Goal: Information Seeking & Learning: Understand process/instructions

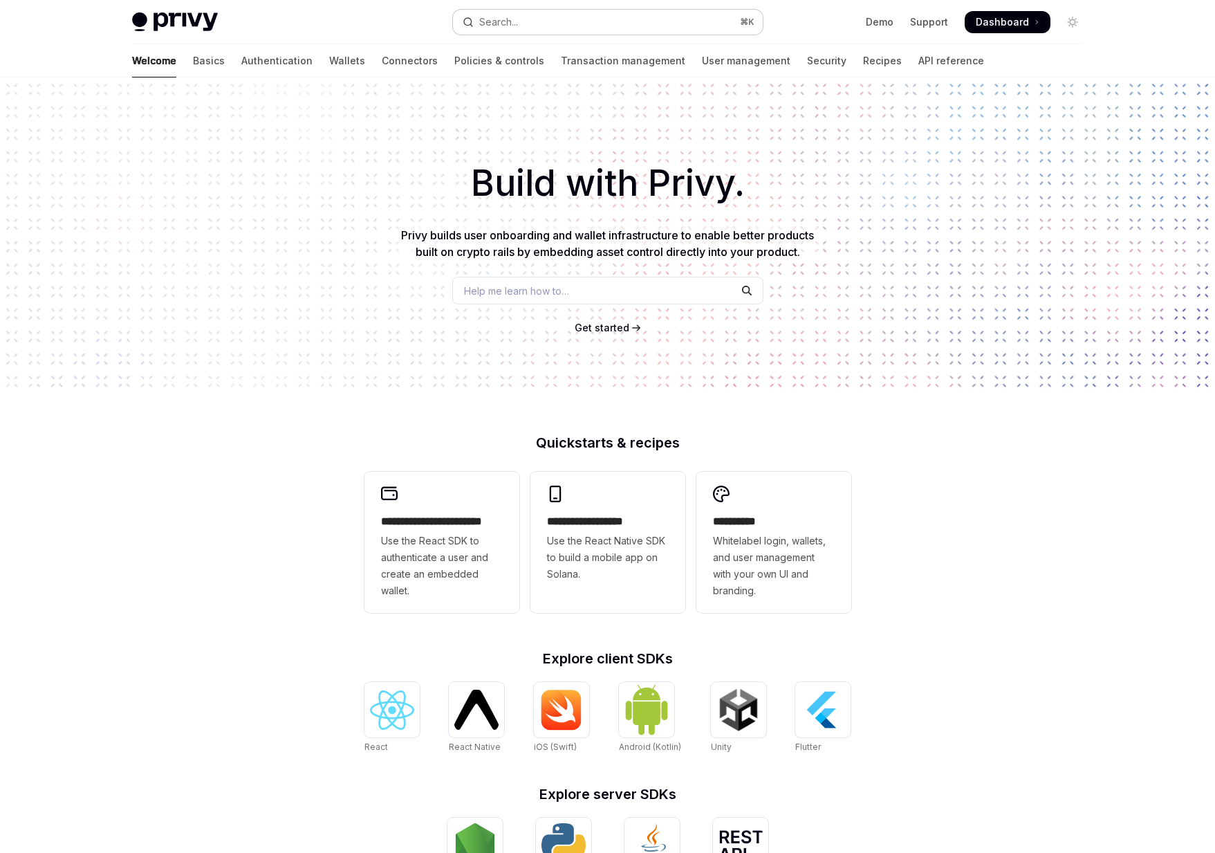
click at [599, 21] on button "Search... ⌘ K" at bounding box center [608, 22] width 310 height 25
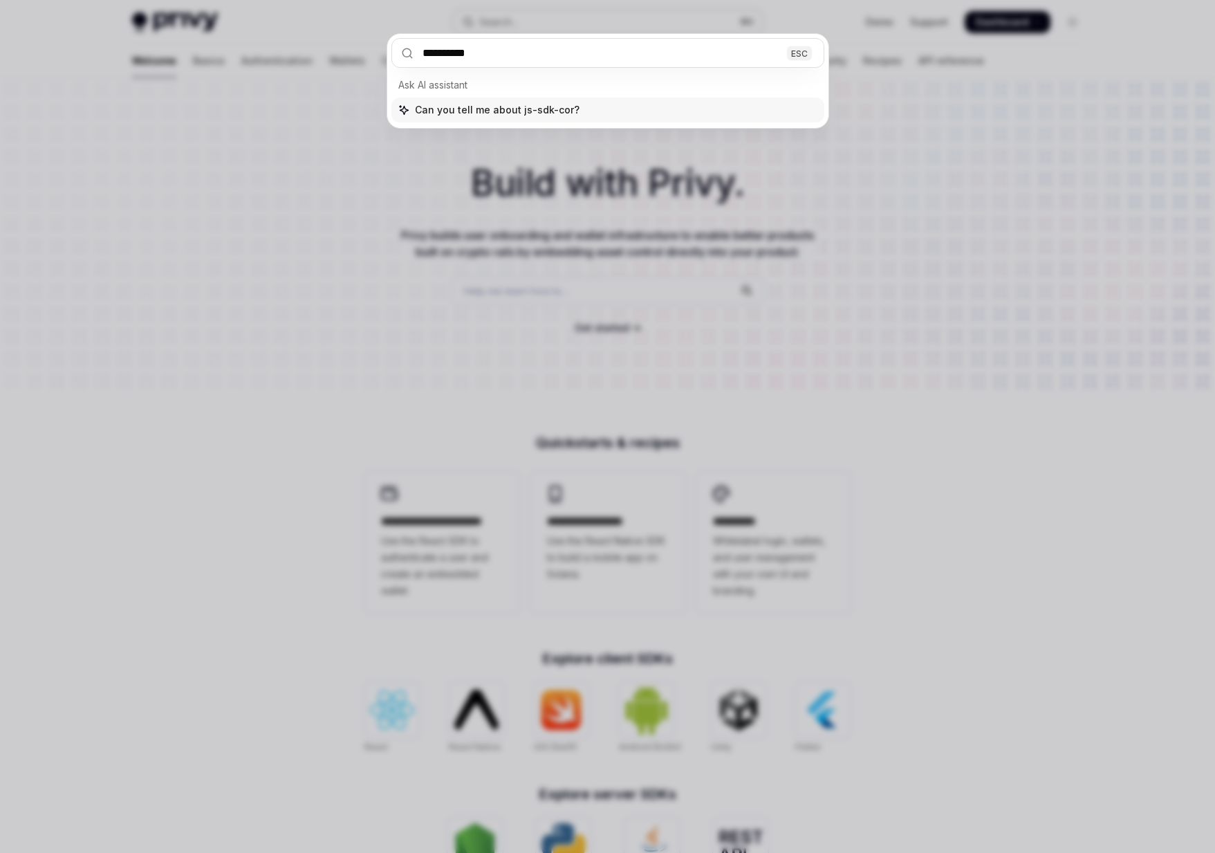
type input "**********"
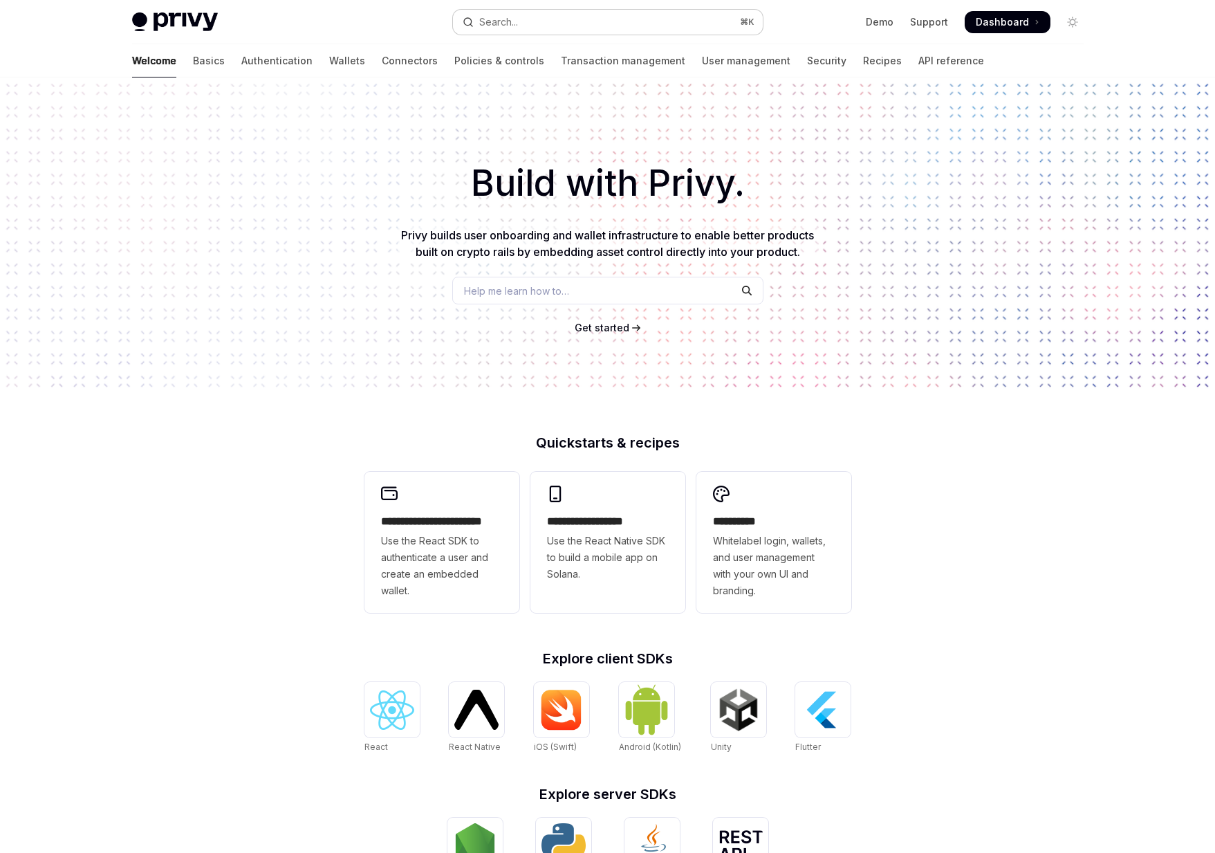
type textarea "*"
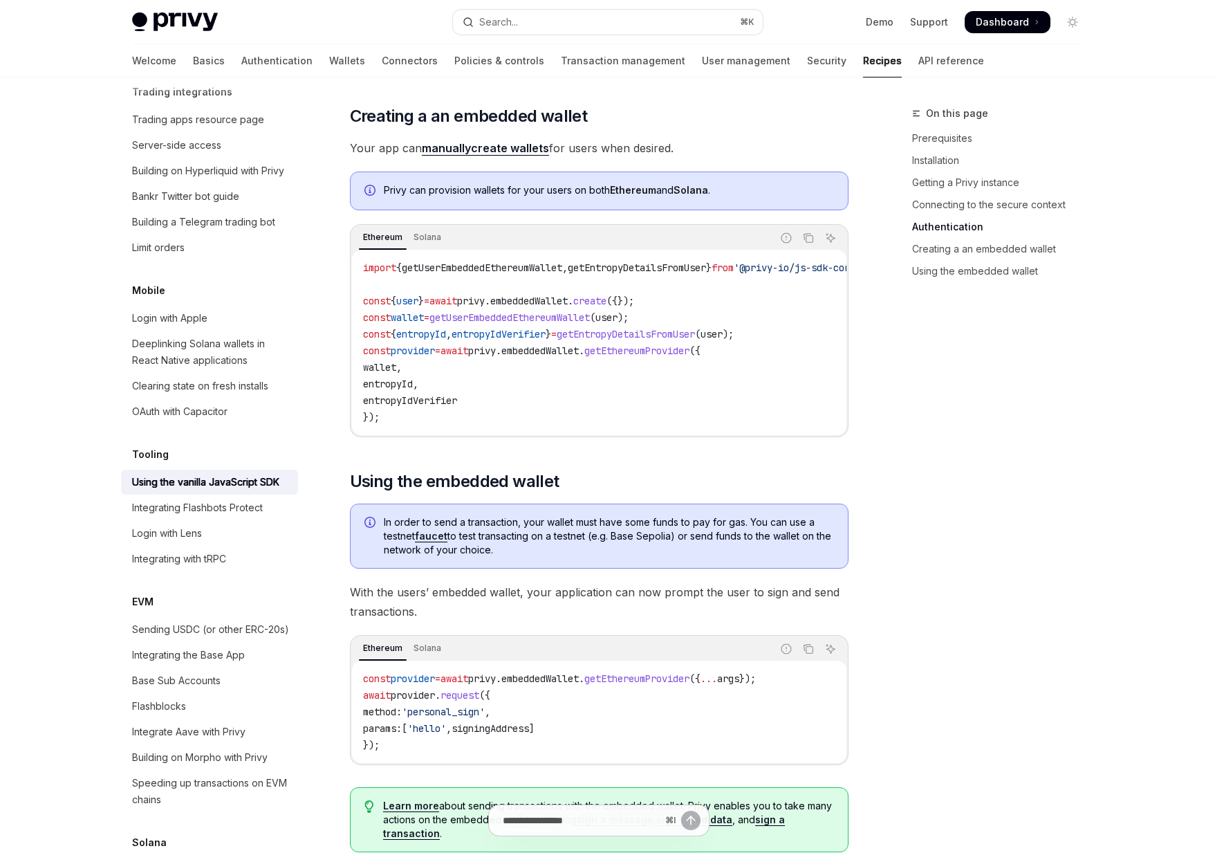
scroll to position [1214, 0]
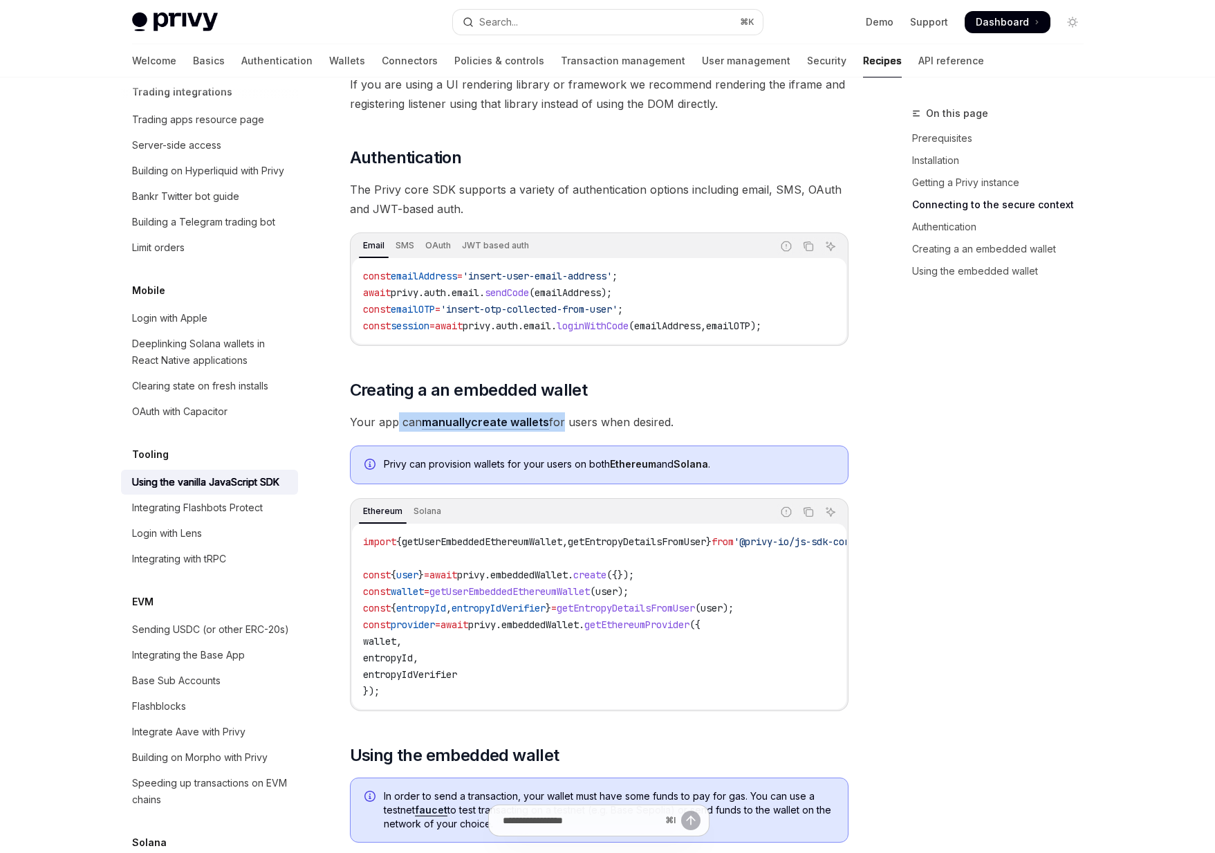
drag, startPoint x: 397, startPoint y: 418, endPoint x: 563, endPoint y: 423, distance: 166.1
click at [563, 423] on span "Your app can manually create wallets for users when desired." at bounding box center [599, 421] width 499 height 19
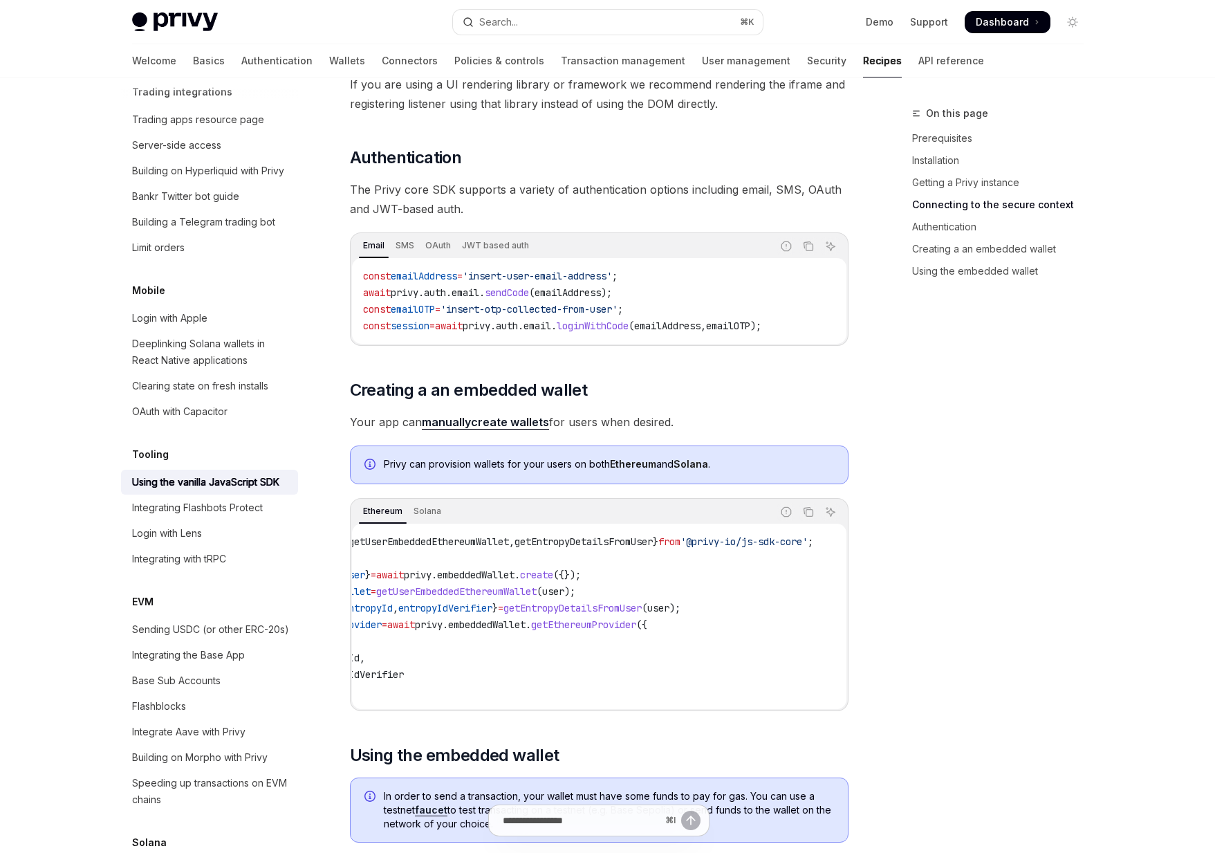
scroll to position [0, 0]
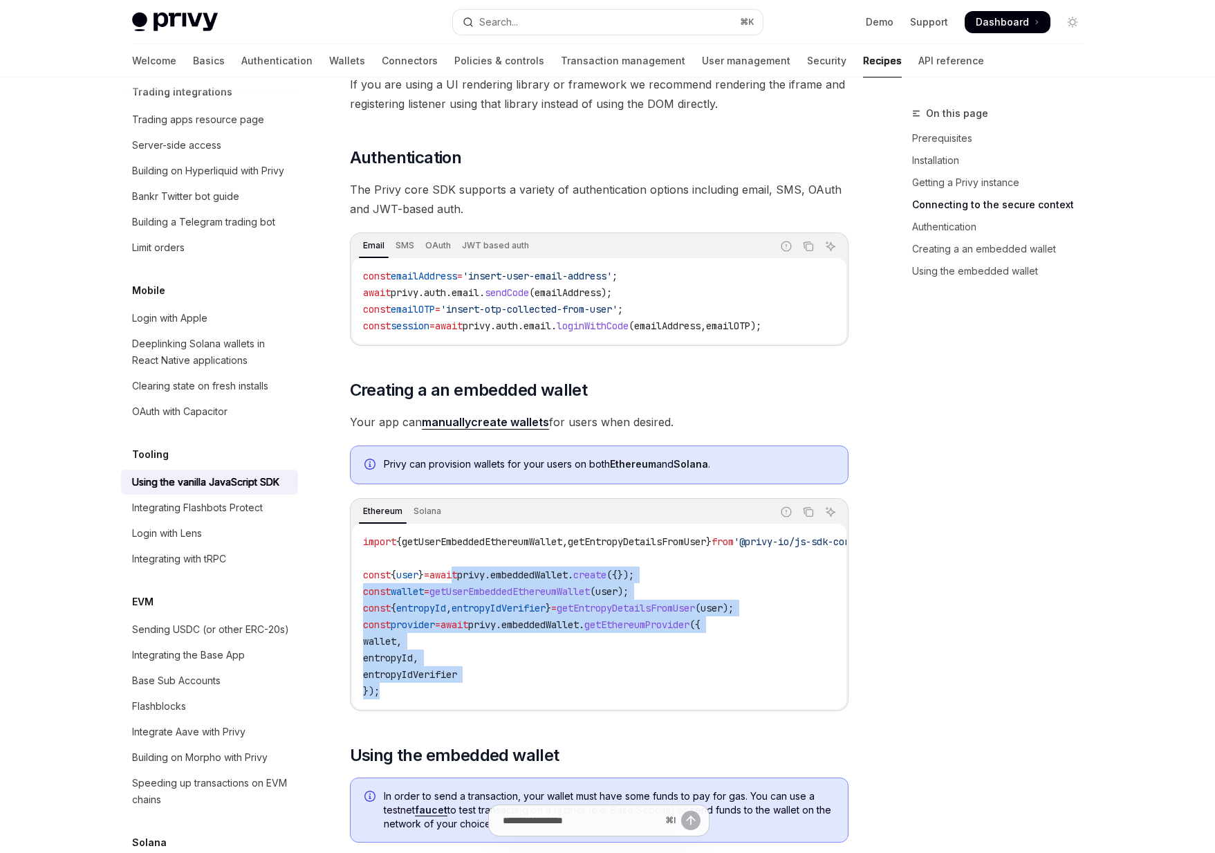
drag, startPoint x: 465, startPoint y: 578, endPoint x: 465, endPoint y: 690, distance: 112.1
click at [465, 690] on code "import { getUserEmbeddedEthereumWallet , getEntropyDetailsFromUser } from '@pri…" at bounding box center [631, 616] width 537 height 166
drag, startPoint x: 465, startPoint y: 690, endPoint x: 442, endPoint y: 566, distance: 126.7
click at [442, 566] on code "import { getUserEmbeddedEthereumWallet , getEntropyDetailsFromUser } from '@pri…" at bounding box center [631, 616] width 537 height 166
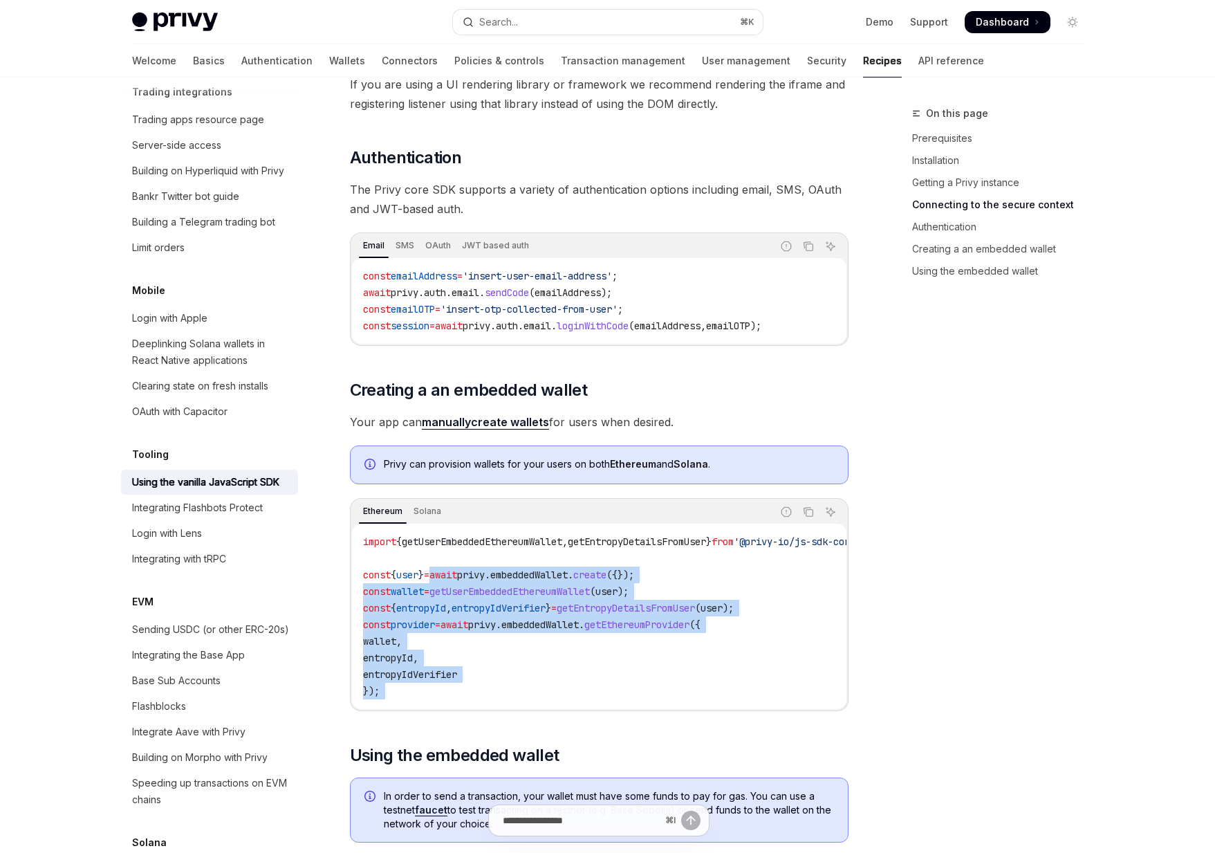
click at [442, 566] on code "import { getUserEmbeddedEthereumWallet , getEntropyDetailsFromUser } from '@pri…" at bounding box center [631, 616] width 537 height 166
drag, startPoint x: 442, startPoint y: 566, endPoint x: 440, endPoint y: 693, distance: 127.3
click at [440, 693] on code "import { getUserEmbeddedEthereumWallet , getEntropyDetailsFromUser } from '@pri…" at bounding box center [631, 616] width 537 height 166
drag, startPoint x: 440, startPoint y: 693, endPoint x: 441, endPoint y: 566, distance: 126.6
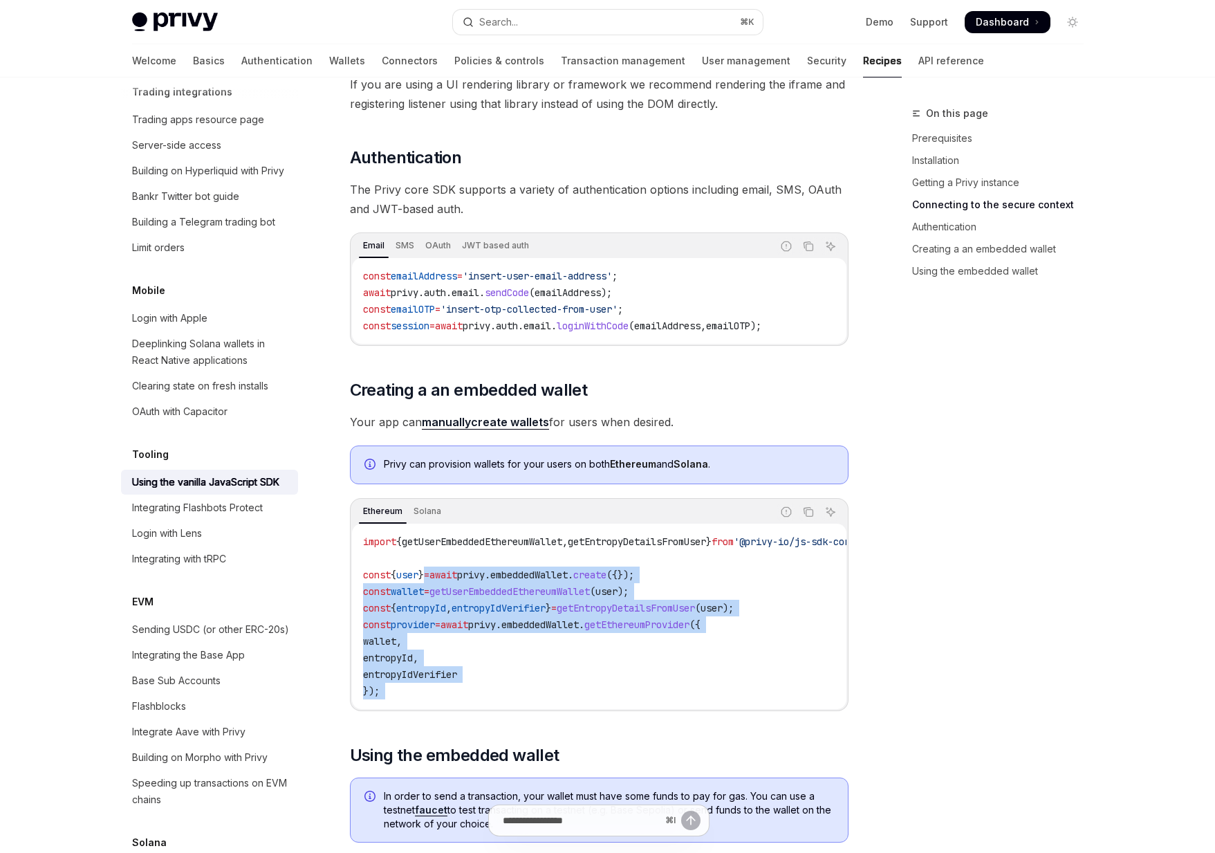
click at [441, 566] on code "import { getUserEmbeddedEthereumWallet , getEntropyDetailsFromUser } from '@pri…" at bounding box center [631, 616] width 537 height 166
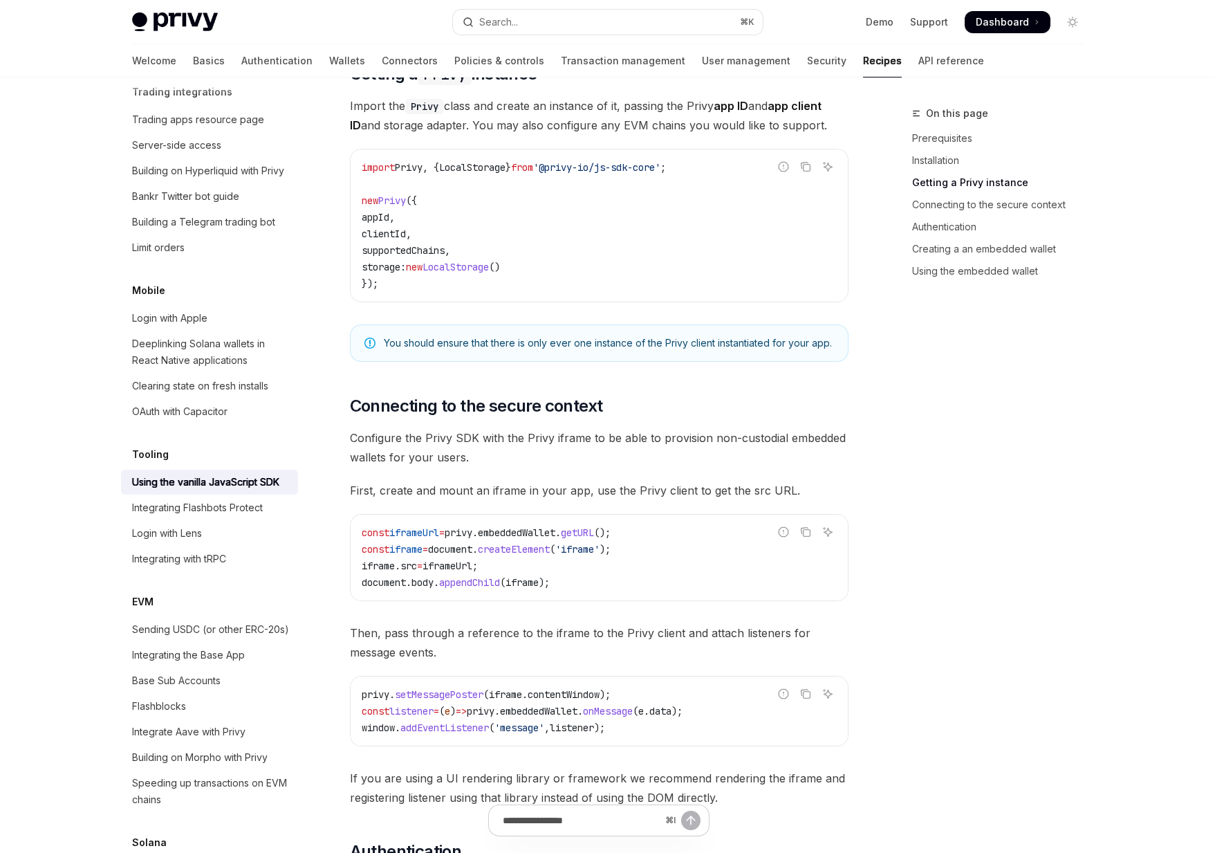
scroll to position [598, 0]
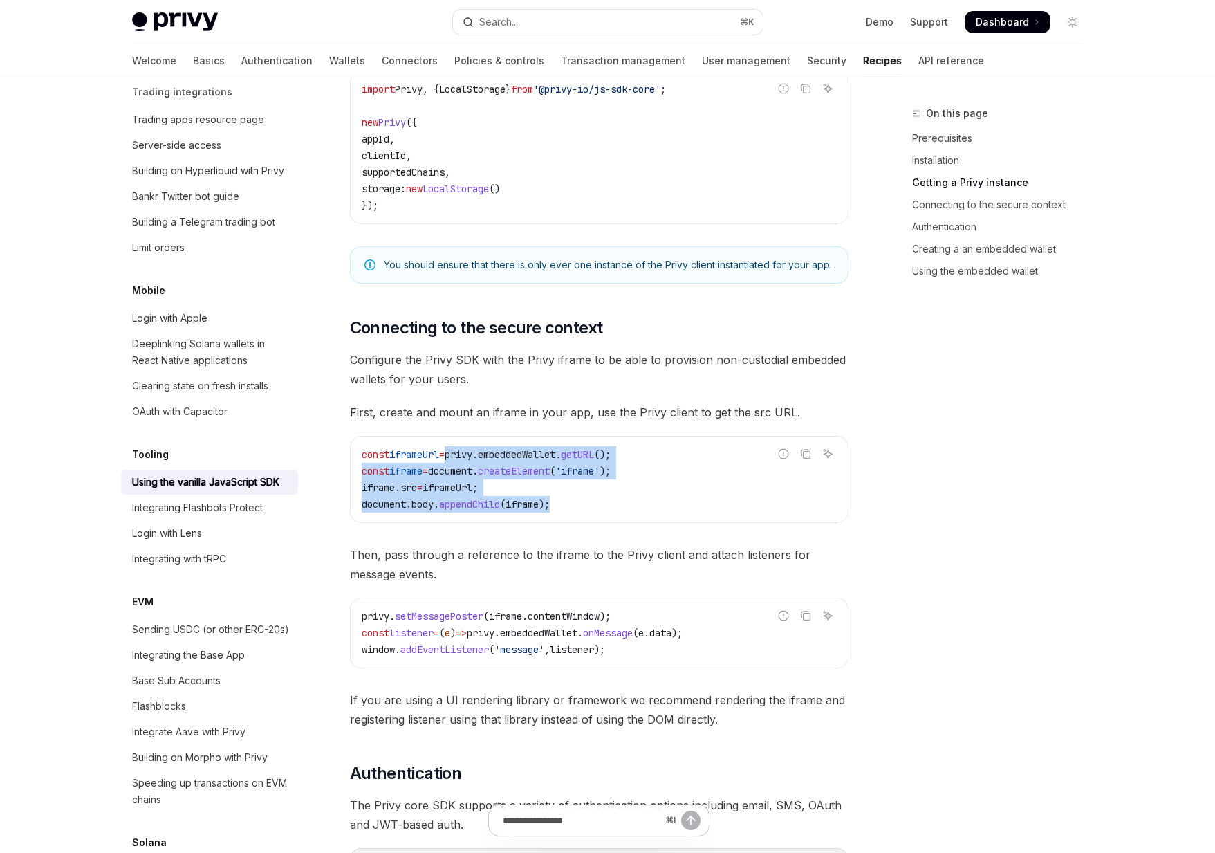
drag, startPoint x: 564, startPoint y: 502, endPoint x: 462, endPoint y: 451, distance: 113.8
click at [462, 451] on code "const iframeUrl = privy . embeddedWallet . getURL (); const iframe = document .…" at bounding box center [599, 479] width 475 height 66
drag, startPoint x: 462, startPoint y: 451, endPoint x: 471, endPoint y: 453, distance: 9.2
click at [463, 451] on span "privy" at bounding box center [459, 454] width 28 height 12
drag, startPoint x: 471, startPoint y: 453, endPoint x: 571, endPoint y: 501, distance: 111.4
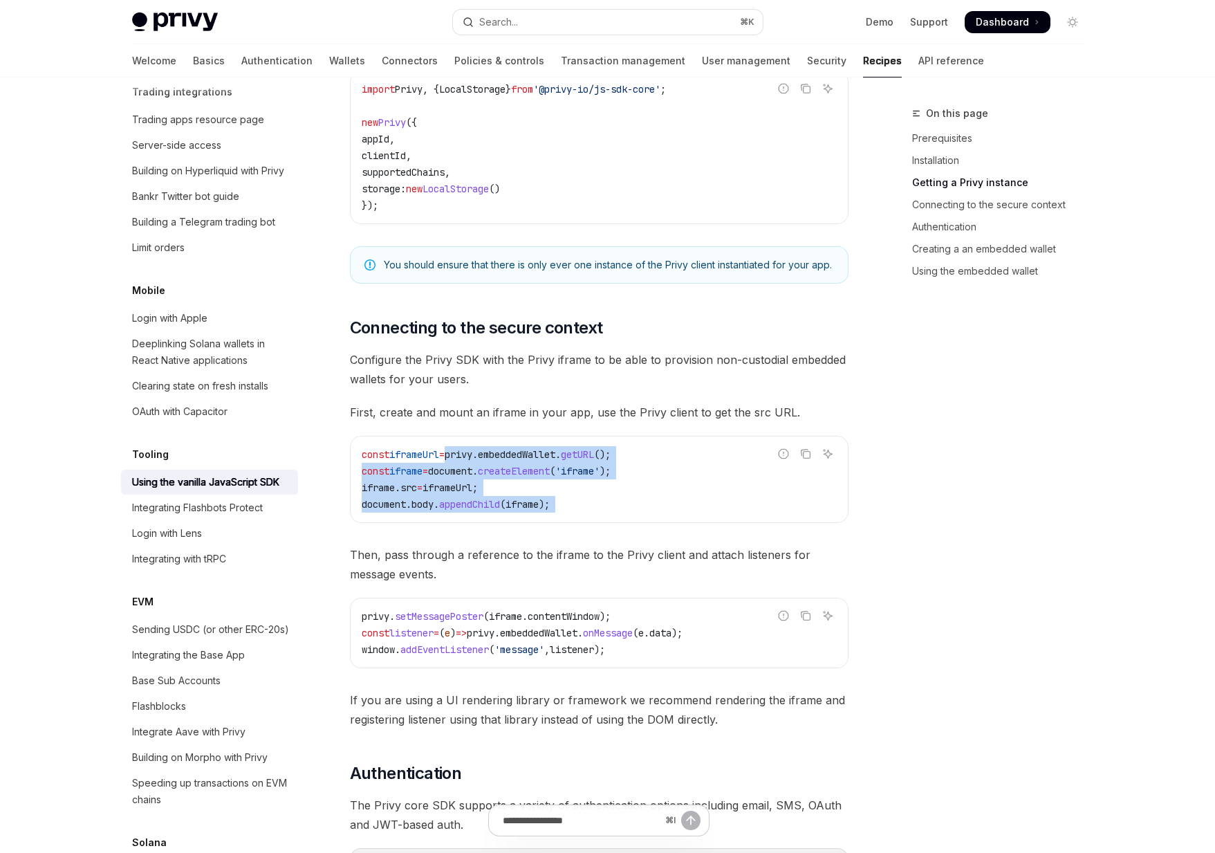
click at [571, 501] on code "const iframeUrl = privy . embeddedWallet . getURL (); const iframe = document .…" at bounding box center [599, 479] width 475 height 66
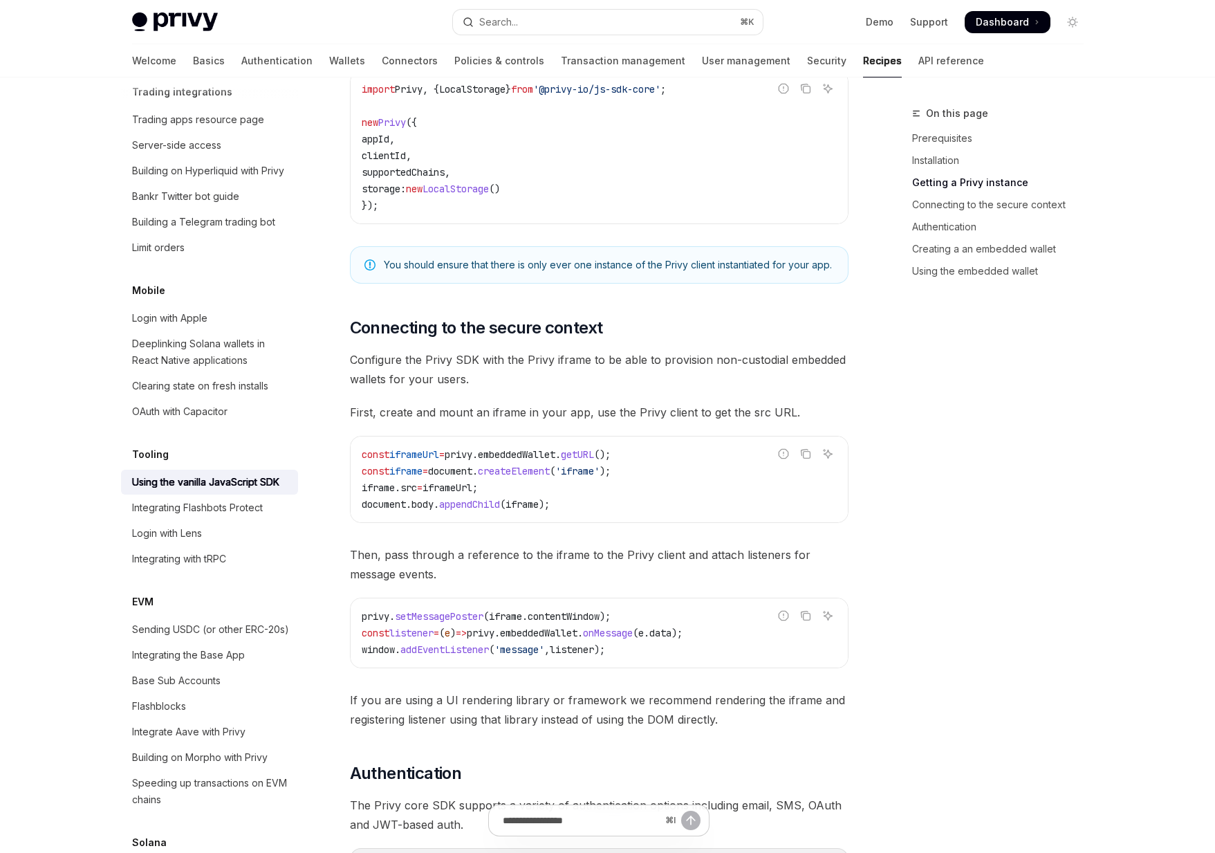
click at [572, 501] on code "const iframeUrl = privy . embeddedWallet . getURL (); const iframe = document .…" at bounding box center [599, 479] width 475 height 66
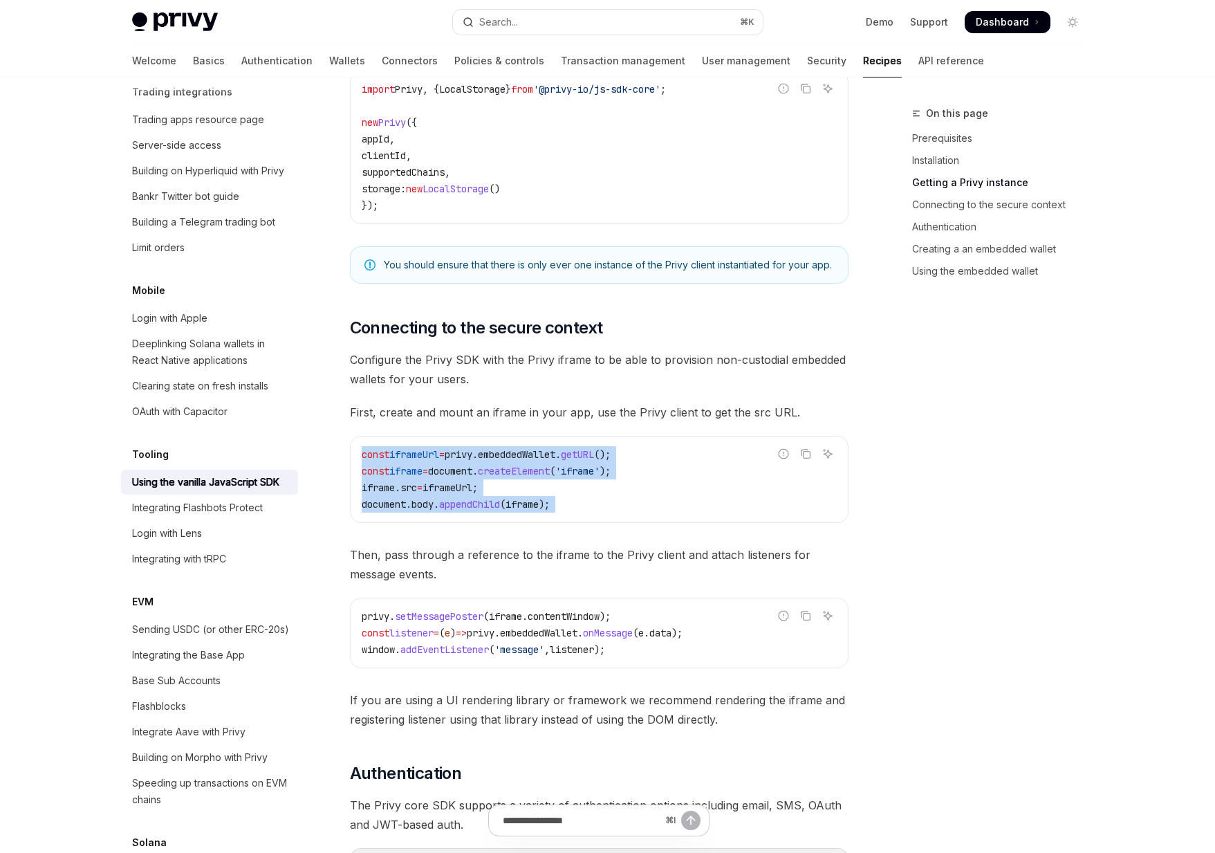
drag, startPoint x: 572, startPoint y: 501, endPoint x: 454, endPoint y: 441, distance: 132.4
click at [454, 441] on div "const iframeUrl = privy . embeddedWallet . getURL (); const iframe = document .…" at bounding box center [599, 479] width 497 height 86
drag, startPoint x: 454, startPoint y: 441, endPoint x: 631, endPoint y: 517, distance: 192.1
click at [631, 517] on div "const iframeUrl = privy . embeddedWallet . getURL (); const iframe = document .…" at bounding box center [599, 479] width 497 height 86
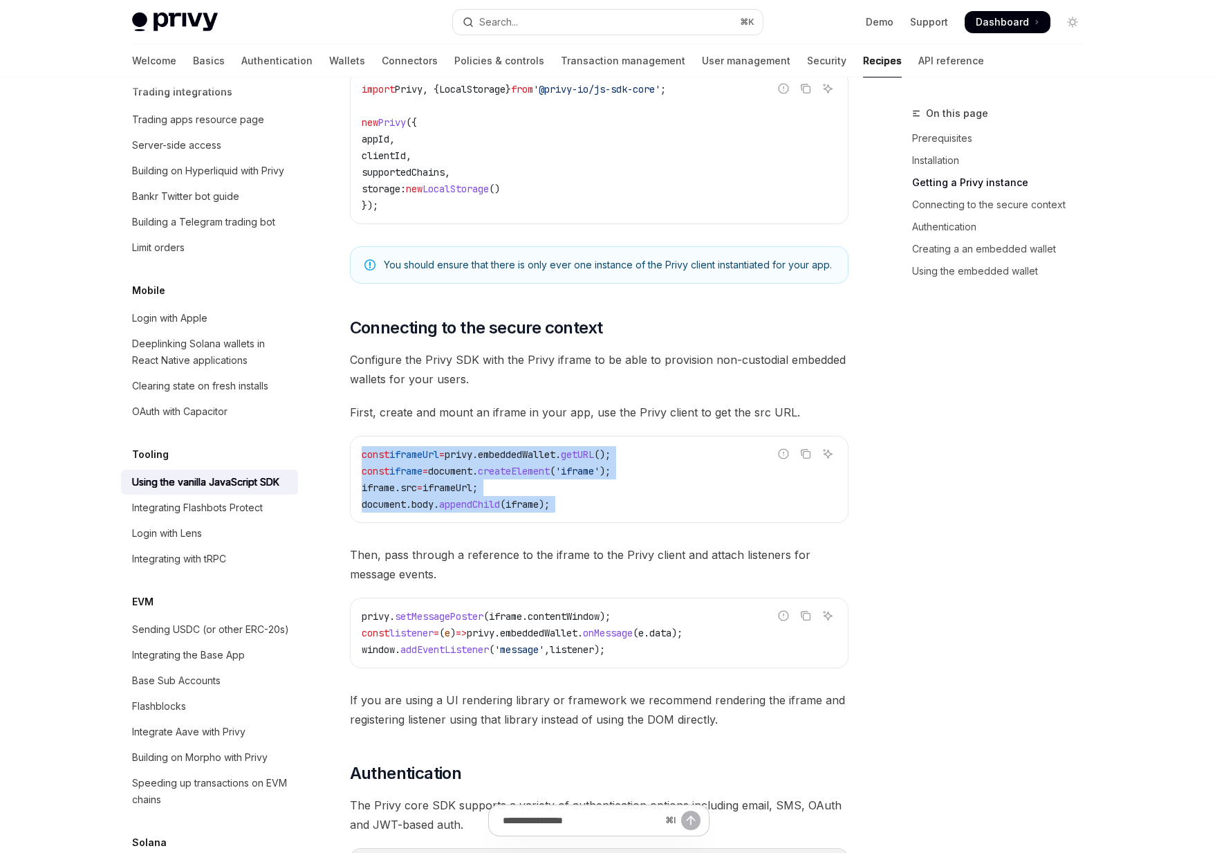
click at [631, 517] on div "const iframeUrl = privy . embeddedWallet . getURL (); const iframe = document .…" at bounding box center [599, 479] width 497 height 86
drag, startPoint x: 631, startPoint y: 517, endPoint x: 500, endPoint y: 461, distance: 142.2
click at [500, 461] on div "const iframeUrl = privy . embeddedWallet . getURL (); const iframe = document .…" at bounding box center [599, 479] width 497 height 86
click at [500, 461] on code "const iframeUrl = privy . embeddedWallet . getURL (); const iframe = document .…" at bounding box center [599, 479] width 475 height 66
drag, startPoint x: 500, startPoint y: 461, endPoint x: 569, endPoint y: 506, distance: 82.9
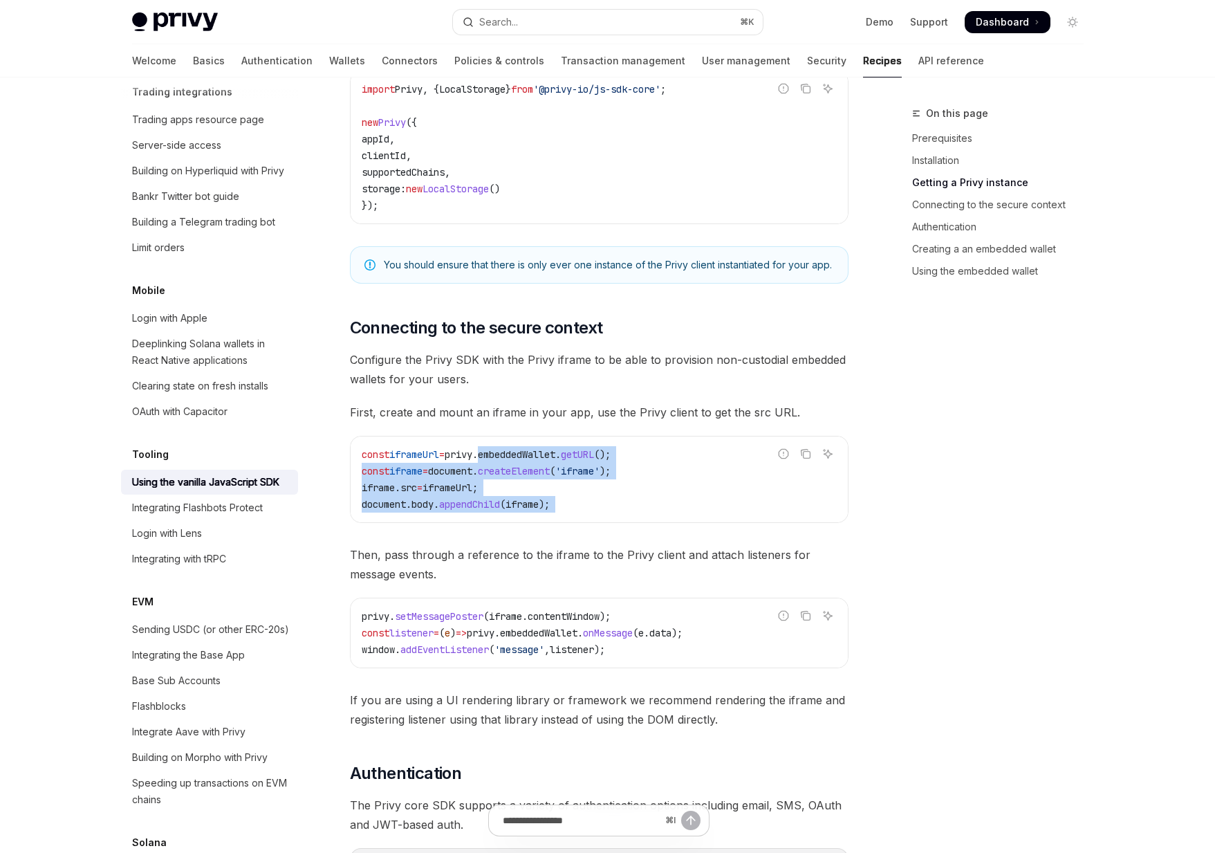
click at [569, 506] on code "const iframeUrl = privy . embeddedWallet . getURL (); const iframe = document .…" at bounding box center [599, 479] width 475 height 66
drag, startPoint x: 569, startPoint y: 506, endPoint x: 523, endPoint y: 468, distance: 60.4
click at [531, 472] on code "const iframeUrl = privy . embeddedWallet . getURL (); const iframe = document .…" at bounding box center [599, 479] width 475 height 66
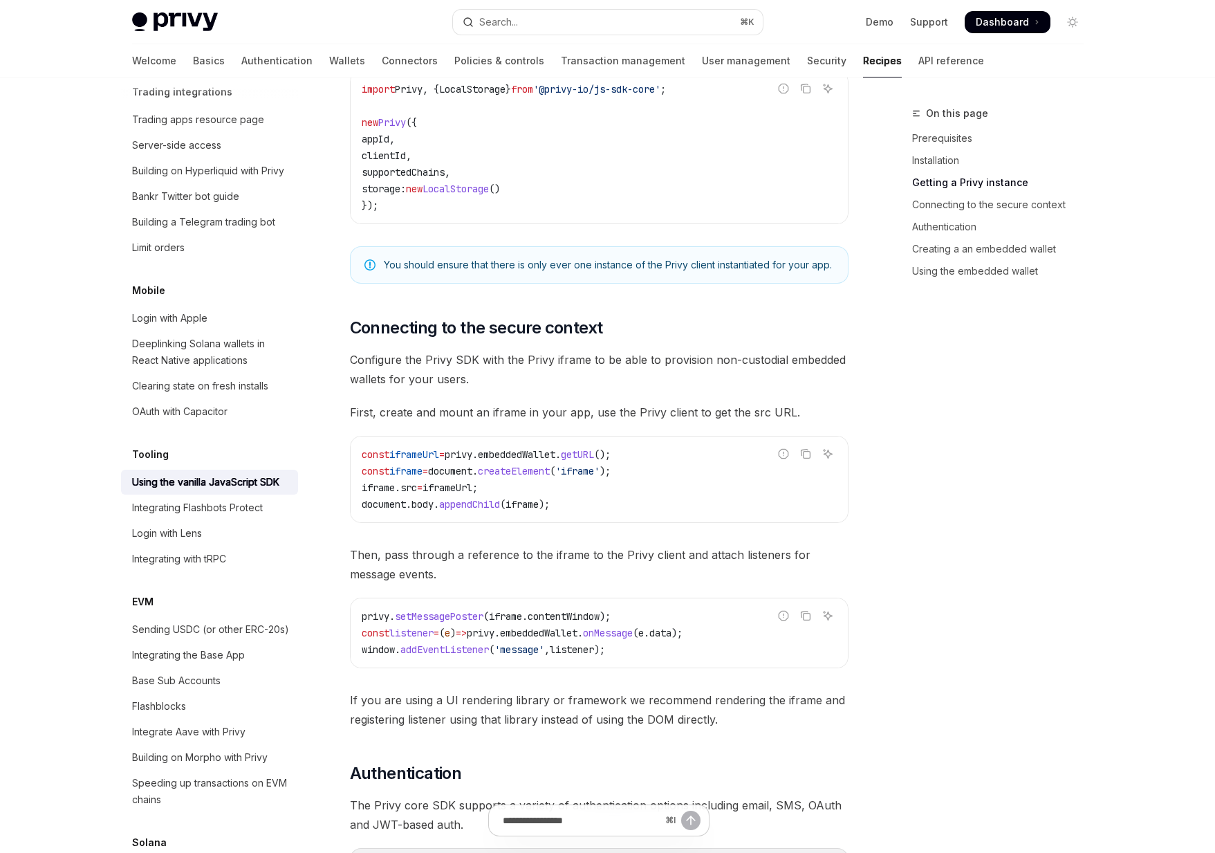
click at [478, 456] on span "." at bounding box center [475, 454] width 6 height 12
drag, startPoint x: 512, startPoint y: 472, endPoint x: 669, endPoint y: 508, distance: 161.2
click at [669, 508] on code "const iframeUrl = privy . embeddedWallet . getURL (); const iframe = document .…" at bounding box center [599, 479] width 475 height 66
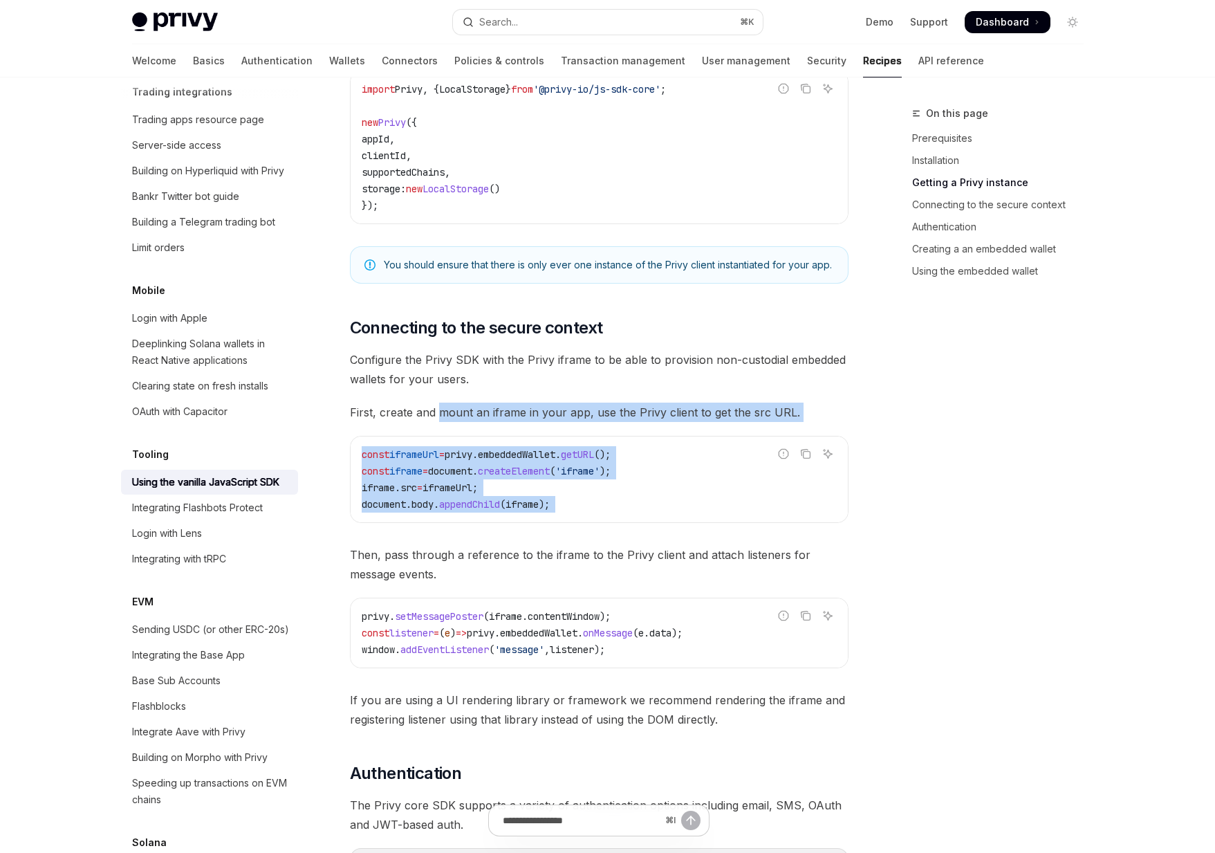
drag, startPoint x: 669, startPoint y: 508, endPoint x: 459, endPoint y: 405, distance: 233.8
click at [459, 405] on div "The @privy-io/js-sdk-core library is a vanilla JavaScript library, intended for…" at bounding box center [599, 659] width 499 height 2166
click at [459, 405] on span "First, create and mount an iframe in your app, use the Privy client to get the …" at bounding box center [599, 412] width 499 height 19
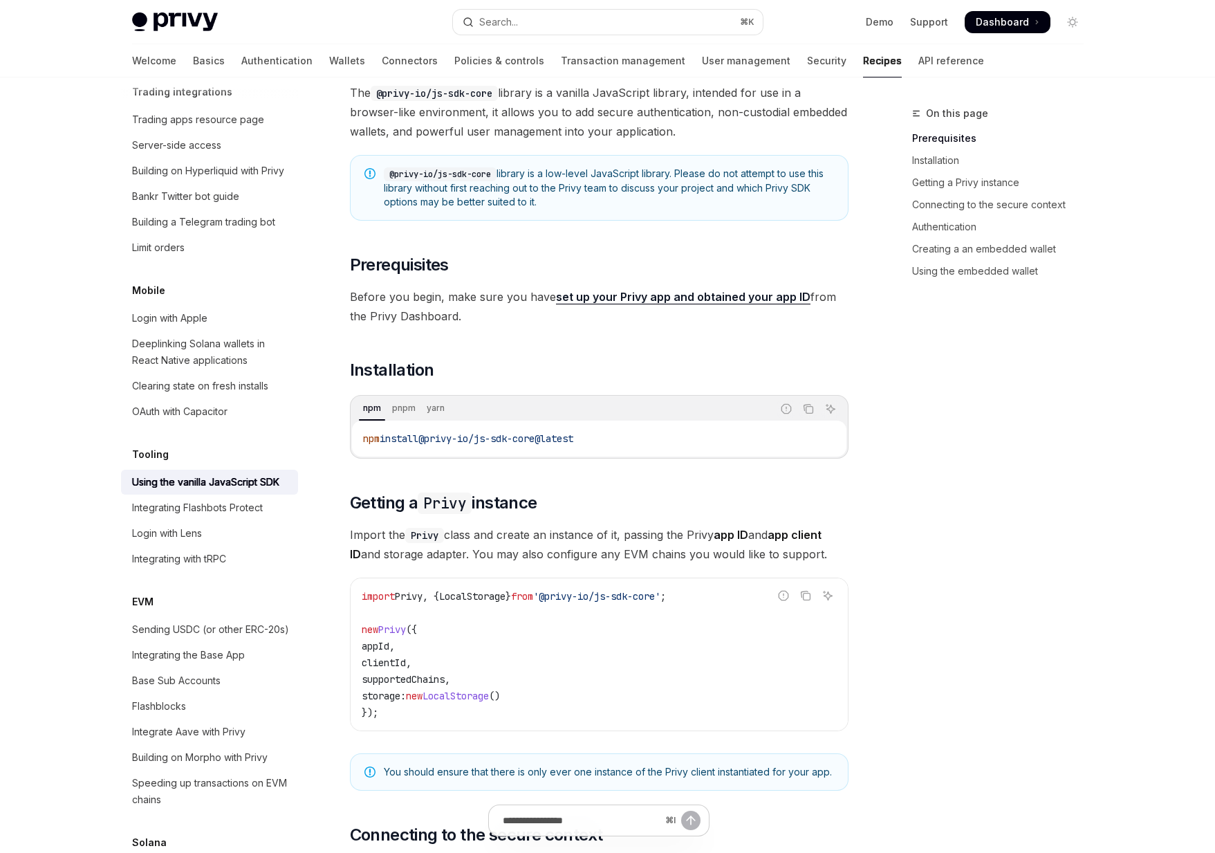
scroll to position [113, 0]
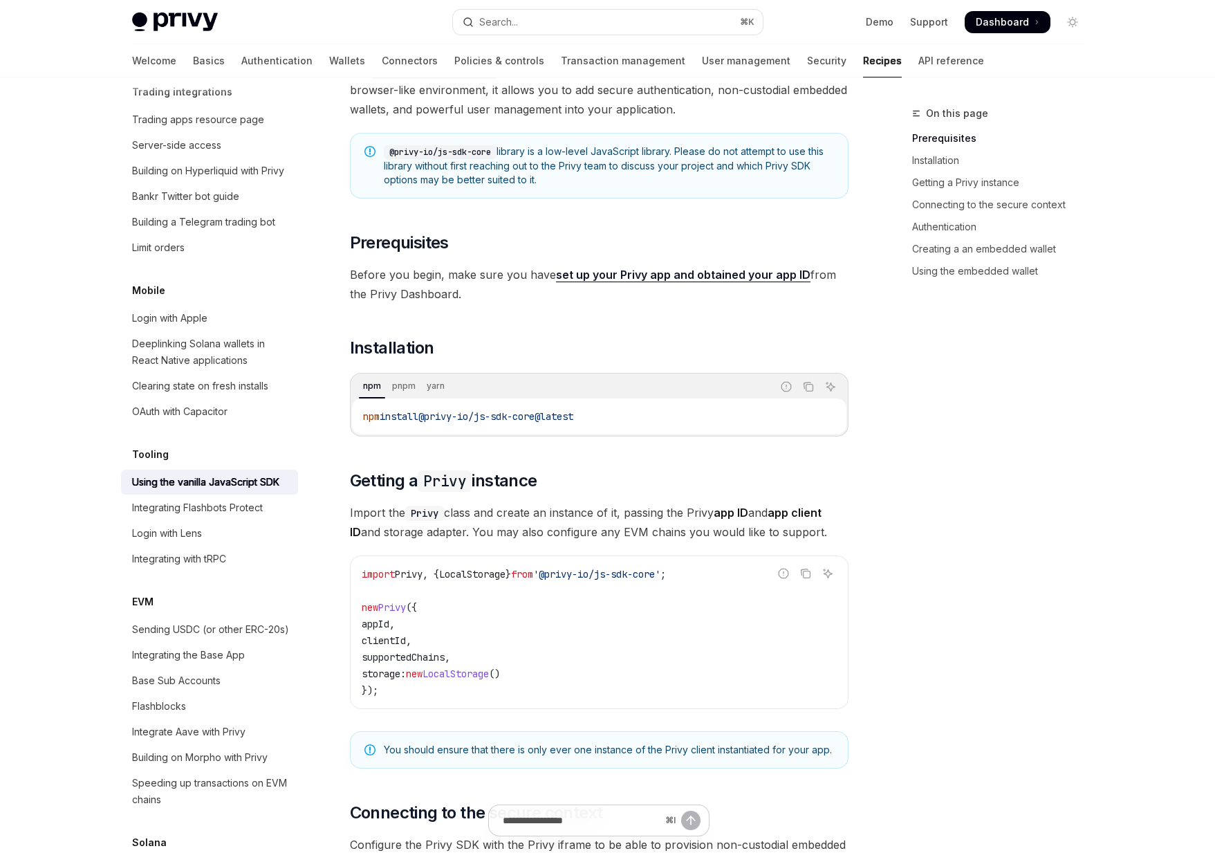
click at [489, 678] on span "LocalStorage" at bounding box center [456, 673] width 66 height 12
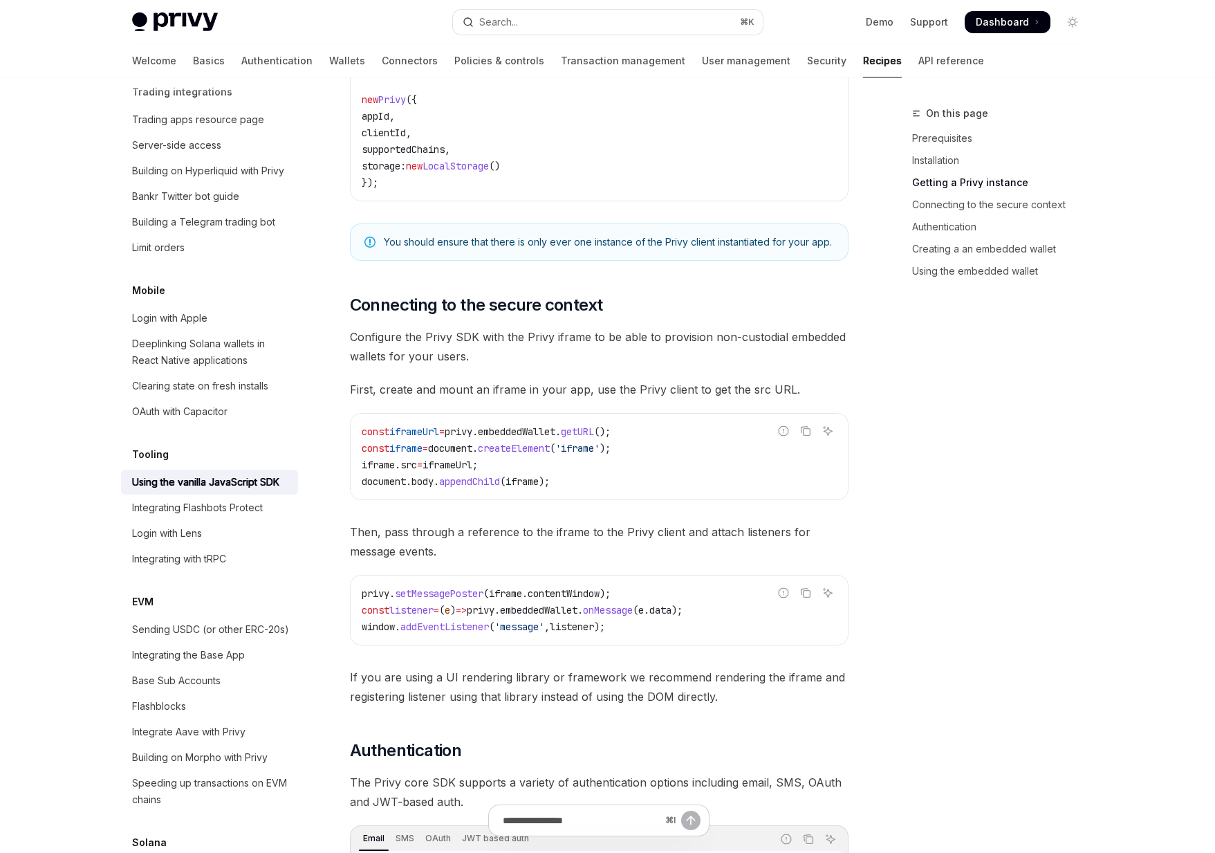
scroll to position [620, 0]
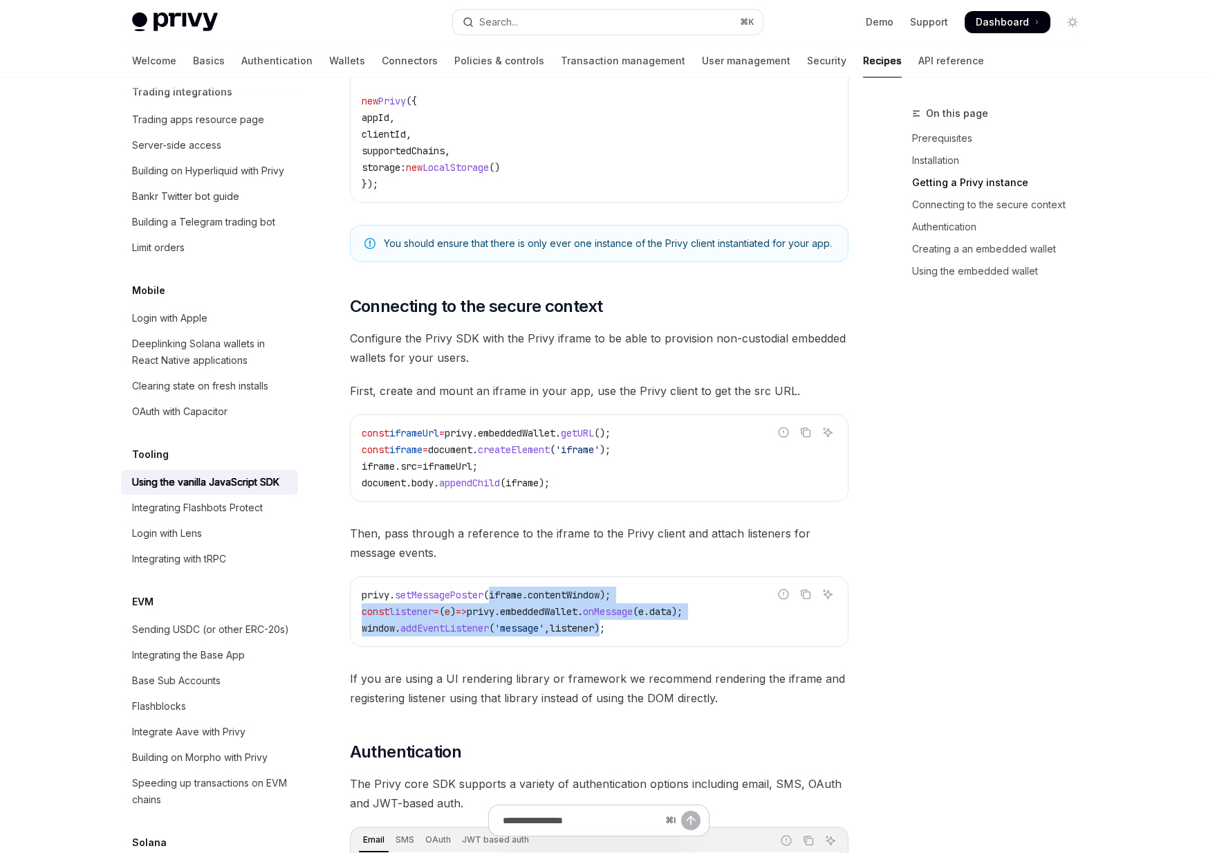
drag, startPoint x: 614, startPoint y: 629, endPoint x: 496, endPoint y: 593, distance: 122.8
click at [496, 593] on code "privy . setMessagePoster ( iframe . contentWindow ); const listener = ( e ) => …" at bounding box center [599, 612] width 475 height 50
click at [496, 593] on span "iframe" at bounding box center [505, 595] width 33 height 12
drag, startPoint x: 496, startPoint y: 593, endPoint x: 634, endPoint y: 629, distance: 142.1
click at [634, 629] on code "privy . setMessagePoster ( iframe . contentWindow ); const listener = ( e ) => …" at bounding box center [599, 612] width 475 height 50
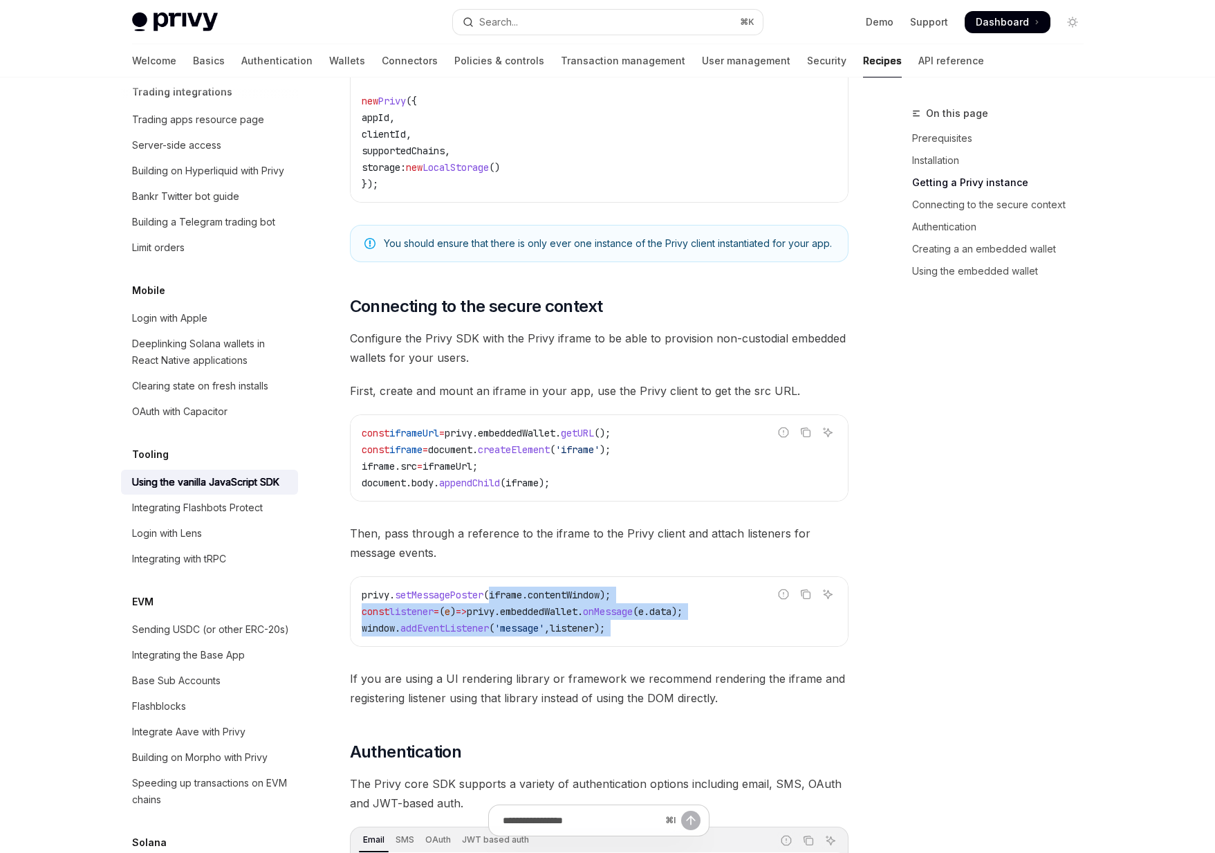
click at [634, 629] on code "privy . setMessagePoster ( iframe . contentWindow ); const listener = ( e ) => …" at bounding box center [599, 612] width 475 height 50
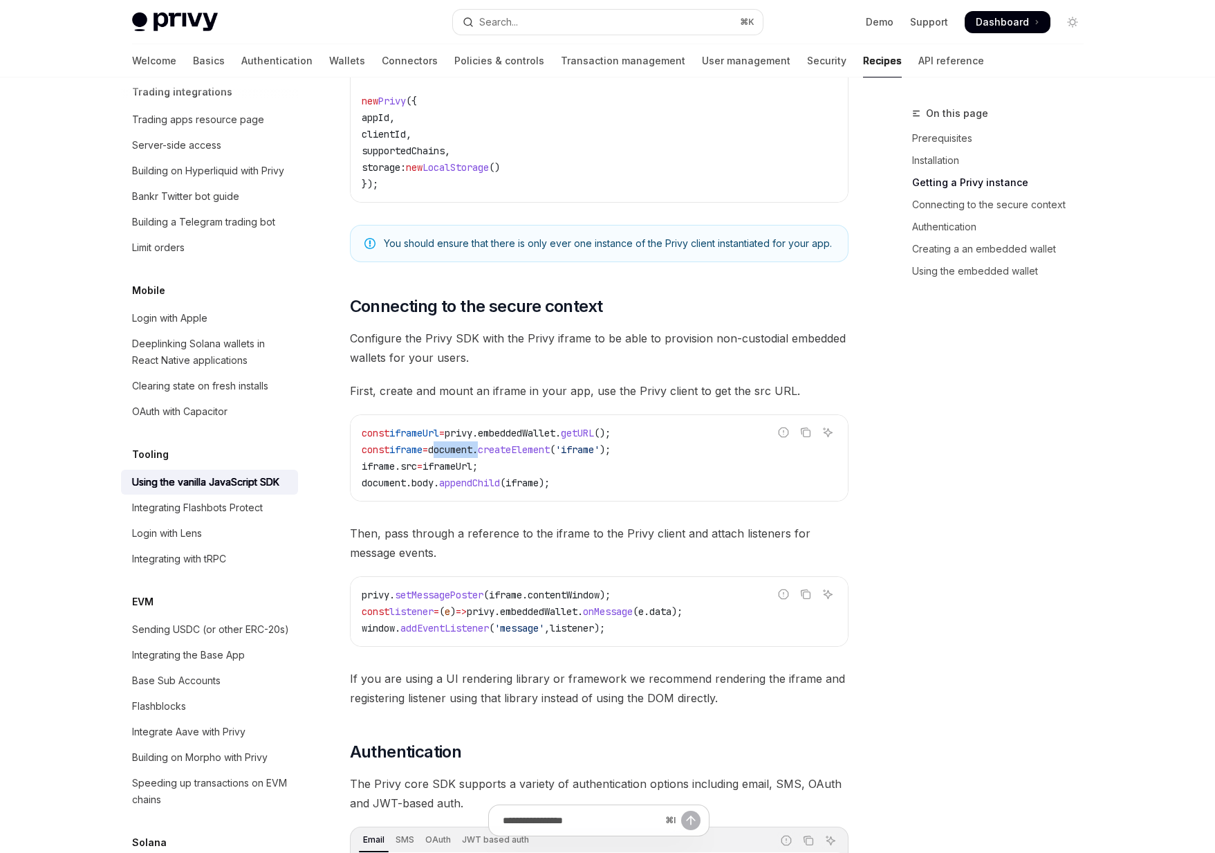
drag, startPoint x: 446, startPoint y: 450, endPoint x: 498, endPoint y: 450, distance: 51.9
click at [498, 450] on span "const iframe = document . createElement ( 'iframe' );" at bounding box center [486, 449] width 249 height 12
click at [478, 450] on span "." at bounding box center [475, 449] width 6 height 12
drag, startPoint x: 498, startPoint y: 450, endPoint x: 463, endPoint y: 452, distance: 35.3
click at [463, 452] on span "const iframe = document . createElement ( 'iframe' );" at bounding box center [486, 449] width 249 height 12
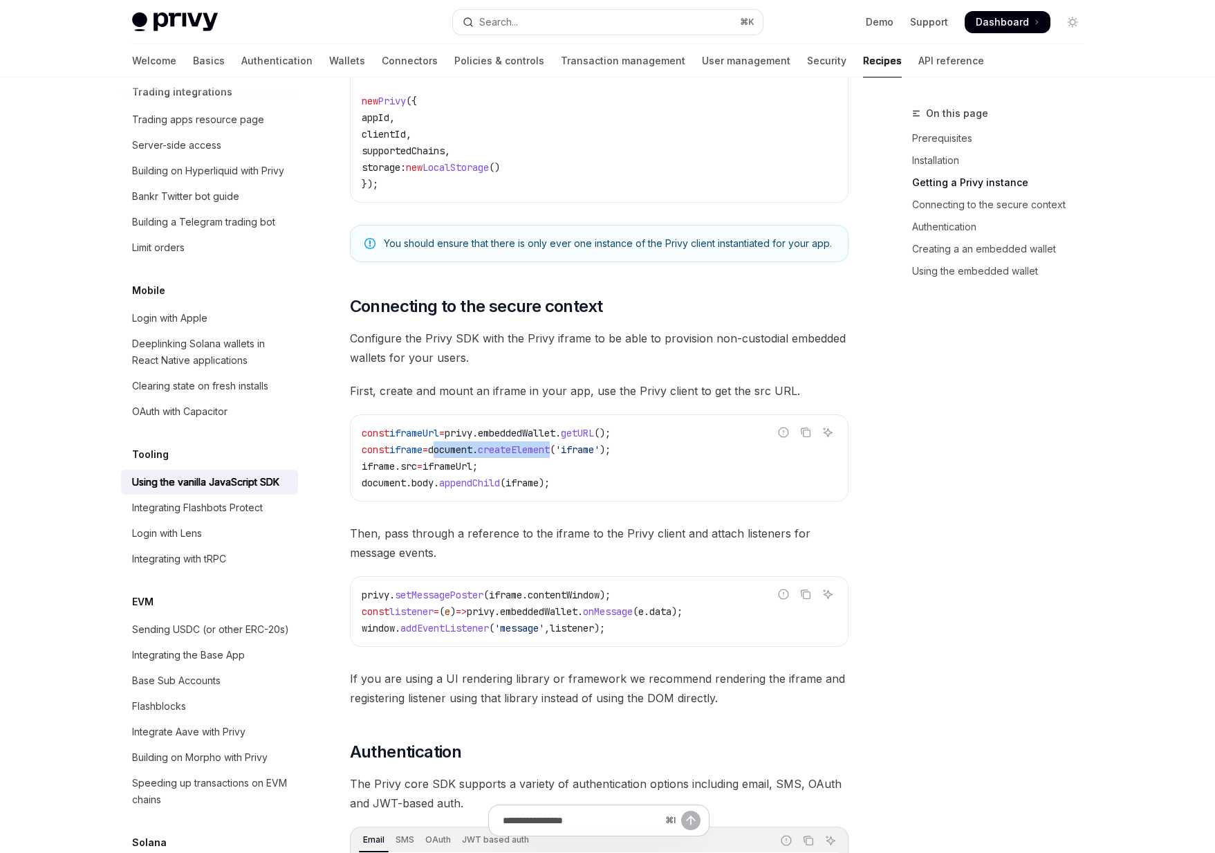
click at [463, 452] on span "document" at bounding box center [450, 449] width 44 height 12
drag, startPoint x: 463, startPoint y: 452, endPoint x: 489, endPoint y: 488, distance: 45.1
click at [488, 488] on code "const iframeUrl = privy . embeddedWallet . getURL (); const iframe = document .…" at bounding box center [599, 458] width 475 height 66
drag, startPoint x: 489, startPoint y: 488, endPoint x: 460, endPoint y: 436, distance: 59.5
click at [460, 436] on code "const iframeUrl = privy . embeddedWallet . getURL (); const iframe = document .…" at bounding box center [599, 458] width 475 height 66
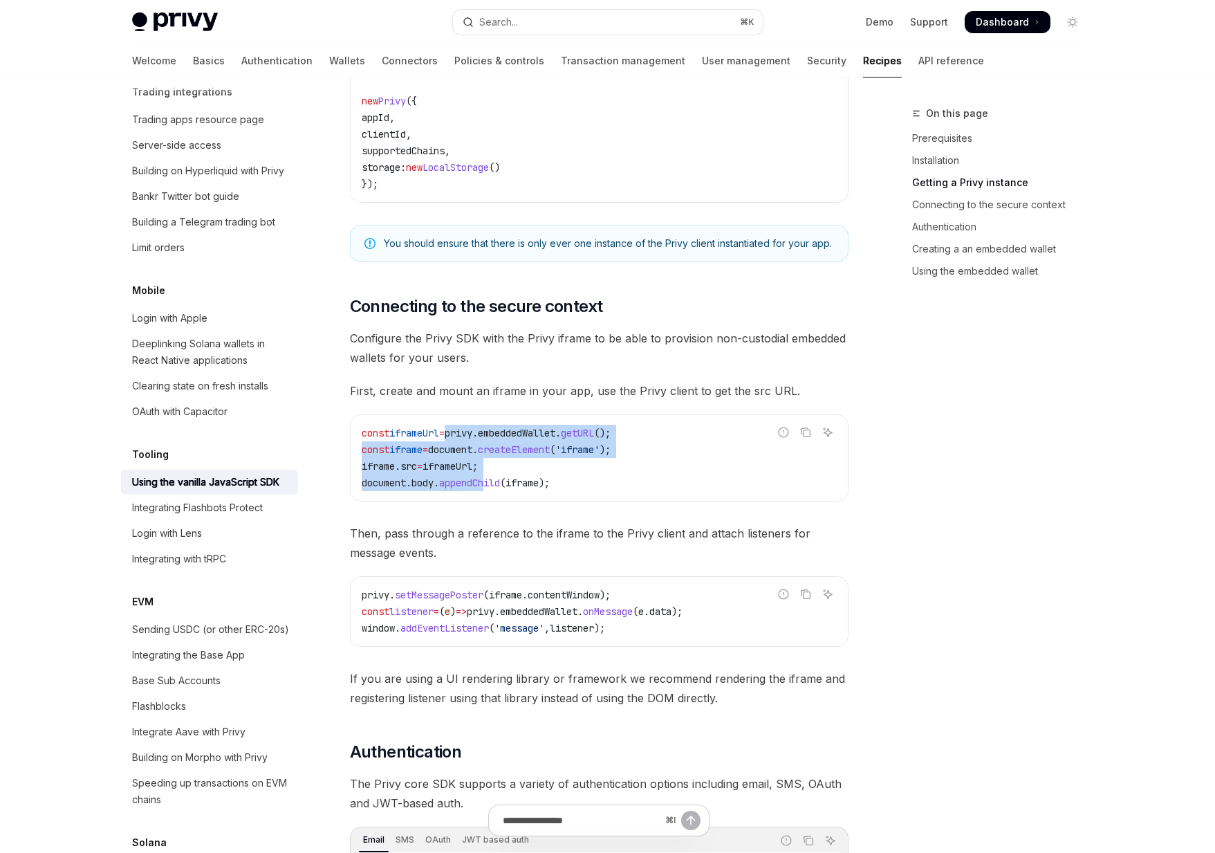
click at [460, 436] on span "privy" at bounding box center [459, 433] width 28 height 12
drag, startPoint x: 460, startPoint y: 436, endPoint x: 507, endPoint y: 481, distance: 65.1
click at [507, 481] on code "const iframeUrl = privy . embeddedWallet . getURL (); const iframe = document .…" at bounding box center [599, 458] width 475 height 66
click at [506, 481] on span "(" at bounding box center [503, 483] width 6 height 12
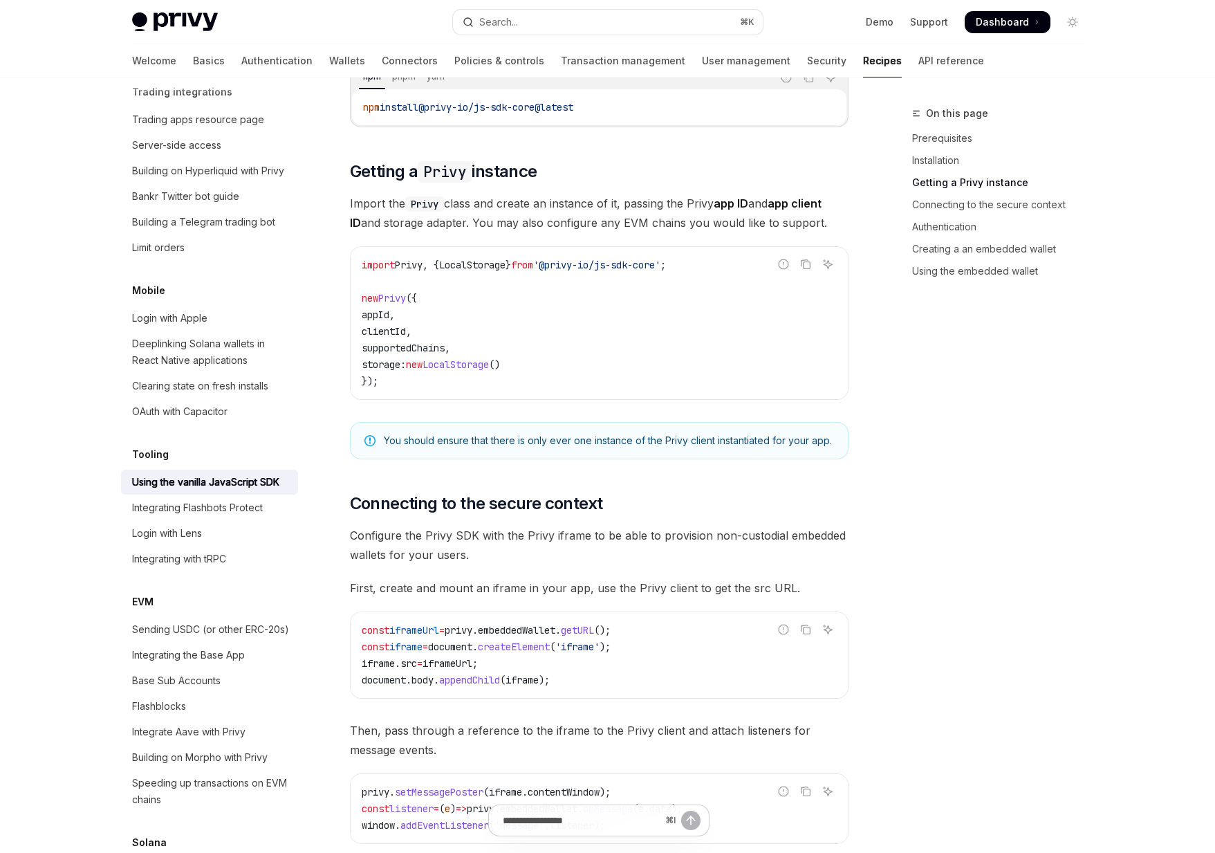
scroll to position [338, 0]
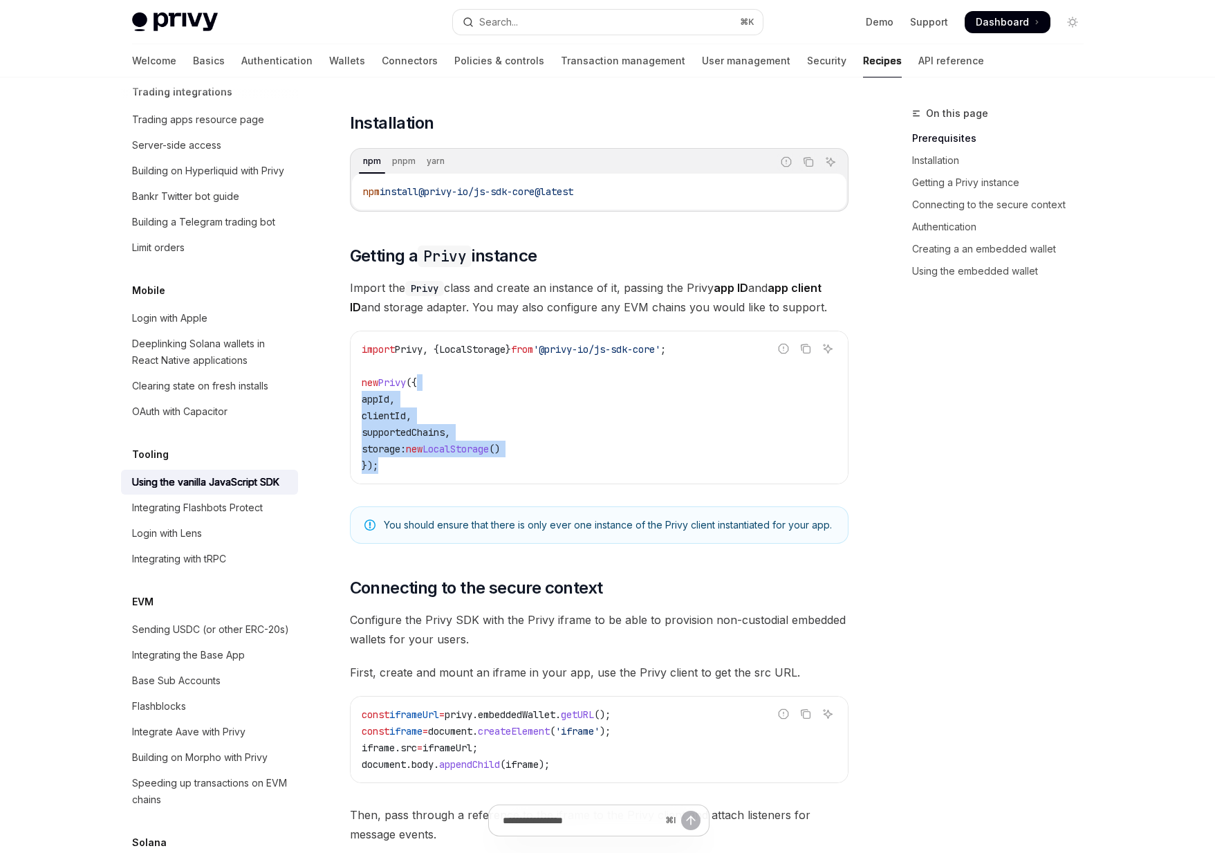
drag, startPoint x: 570, startPoint y: 470, endPoint x: 426, endPoint y: 381, distance: 169.3
click at [426, 381] on code "import Privy , { LocalStorage } from '@privy-io/js-sdk-core' ; new Privy ({ app…" at bounding box center [599, 407] width 475 height 133
drag, startPoint x: 425, startPoint y: 381, endPoint x: 471, endPoint y: 465, distance: 95.9
click at [471, 465] on code "import Privy , { LocalStorage } from '@privy-io/js-sdk-core' ; new Privy ({ app…" at bounding box center [599, 407] width 475 height 133
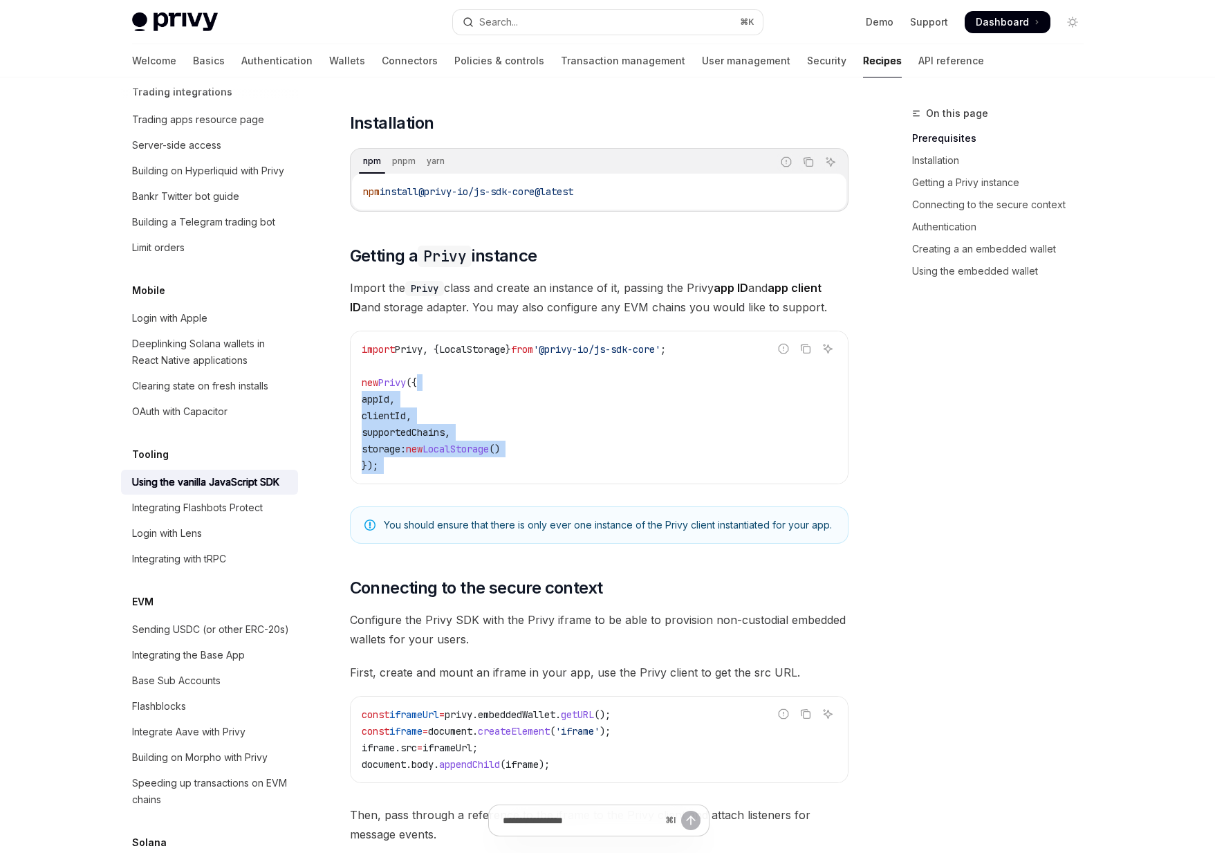
click at [471, 465] on code "import Privy , { LocalStorage } from '@privy-io/js-sdk-core' ; new Privy ({ app…" at bounding box center [599, 407] width 475 height 133
drag, startPoint x: 471, startPoint y: 465, endPoint x: 404, endPoint y: 371, distance: 115.5
click at [404, 371] on code "import Privy , { LocalStorage } from '@privy-io/js-sdk-core' ; new Privy ({ app…" at bounding box center [599, 407] width 475 height 133
drag, startPoint x: 404, startPoint y: 371, endPoint x: 447, endPoint y: 474, distance: 111.6
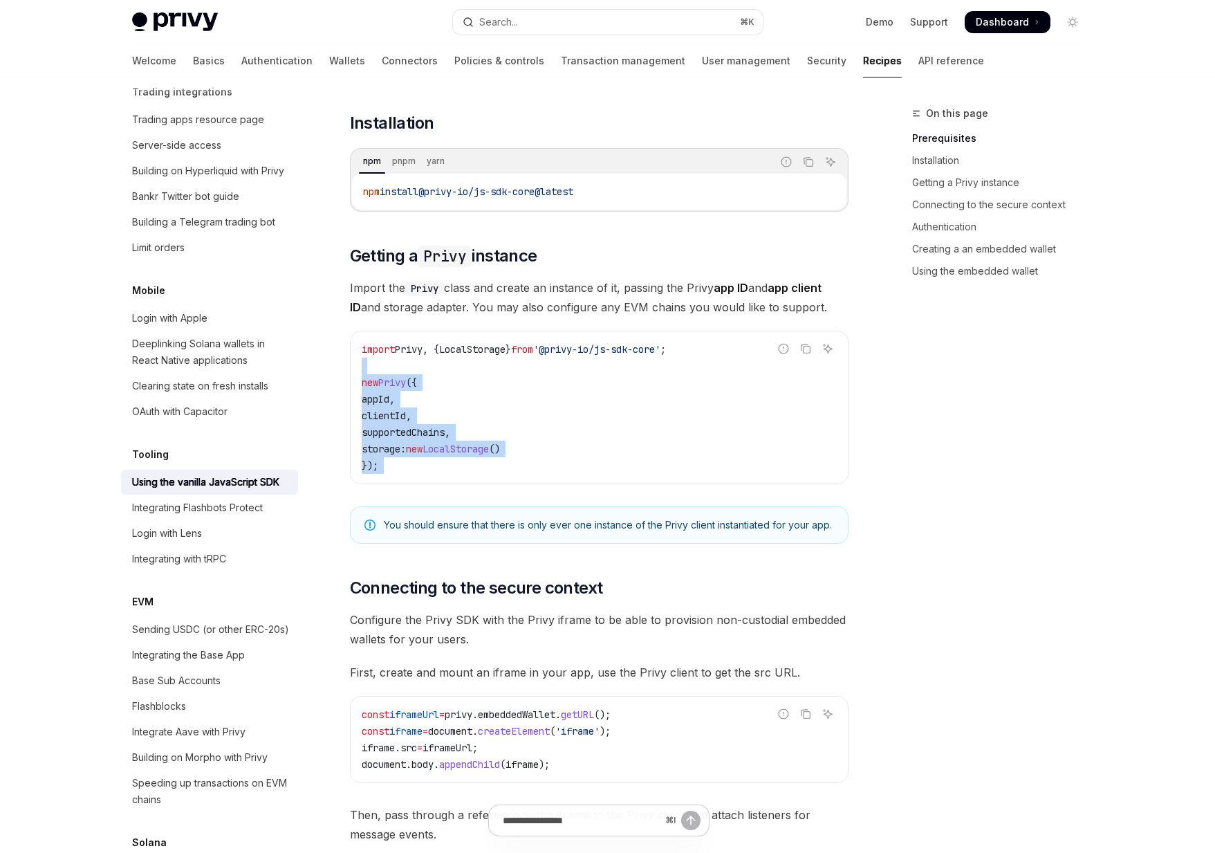
click at [447, 474] on div "import Privy , { LocalStorage } from '@privy-io/js-sdk-core' ; new Privy ({ app…" at bounding box center [599, 407] width 497 height 152
drag, startPoint x: 447, startPoint y: 474, endPoint x: 398, endPoint y: 385, distance: 102.1
click at [398, 385] on div "import Privy , { LocalStorage } from '@privy-io/js-sdk-core' ; new Privy ({ app…" at bounding box center [599, 407] width 497 height 152
click at [398, 385] on span "Privy" at bounding box center [392, 382] width 28 height 12
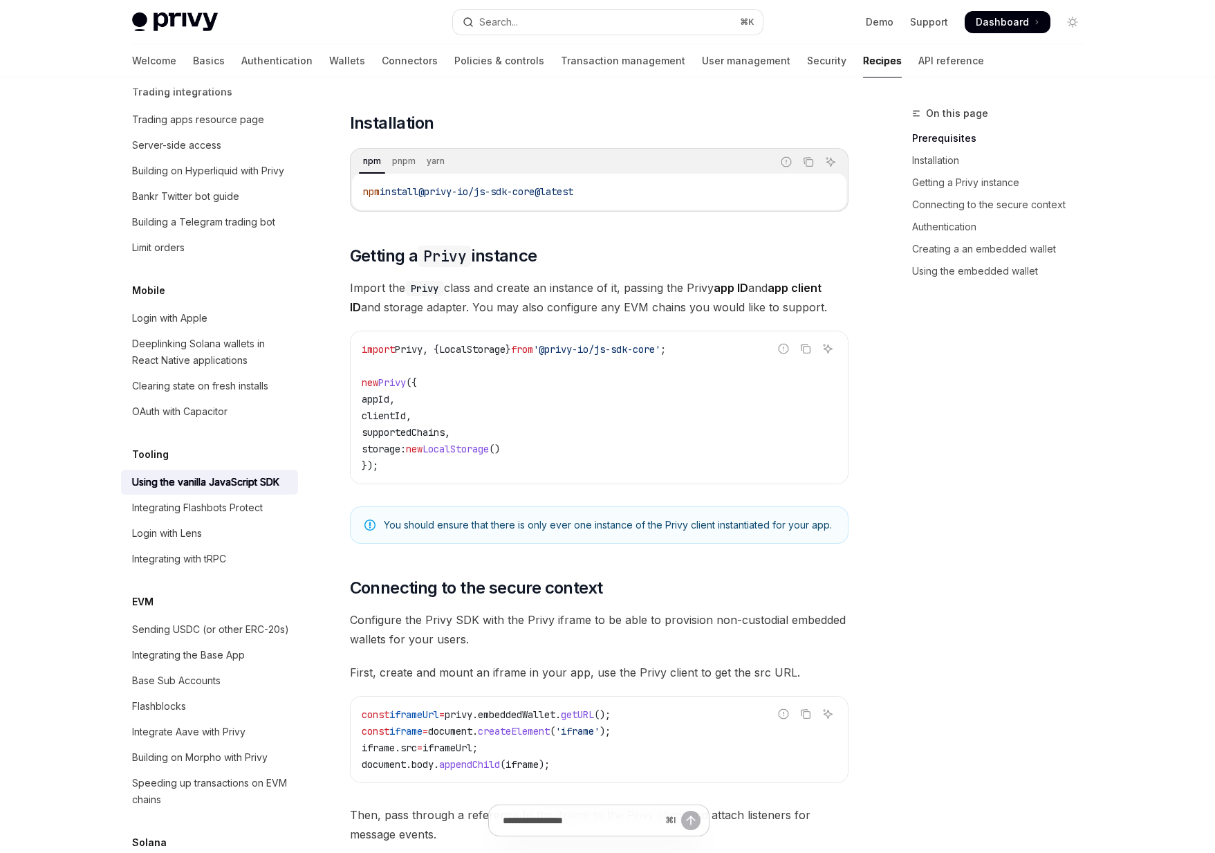
scroll to position [340, 0]
